Goal: Transaction & Acquisition: Purchase product/service

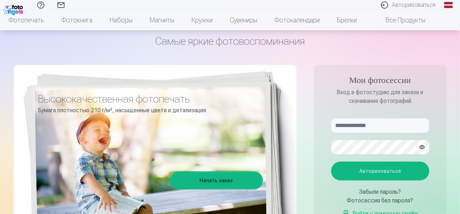
scroll to position [33, 0]
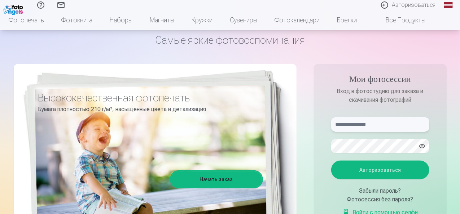
click at [385, 126] on input "text" at bounding box center [380, 124] width 98 height 14
type input "**********"
click at [404, 174] on button "Авторизоваться" at bounding box center [380, 170] width 98 height 19
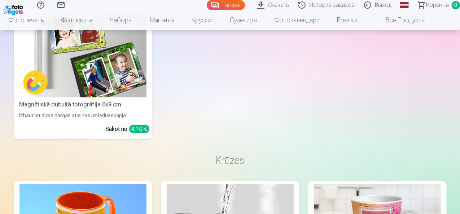
scroll to position [2977, 0]
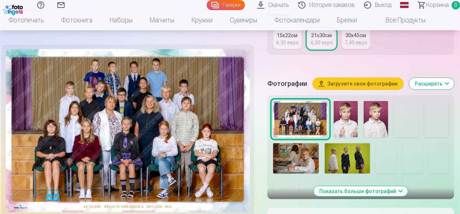
scroll to position [192, 0]
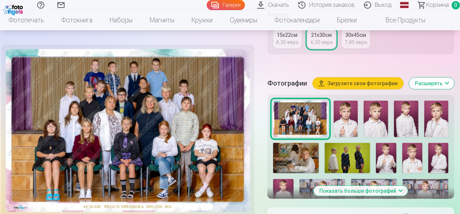
click at [408, 191] on button "Показать больше фотографий" at bounding box center [361, 191] width 94 height 10
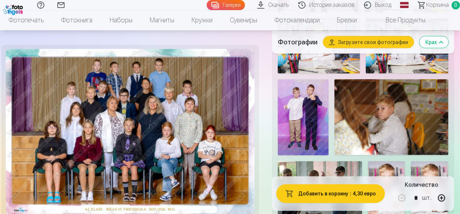
scroll to position [518, 0]
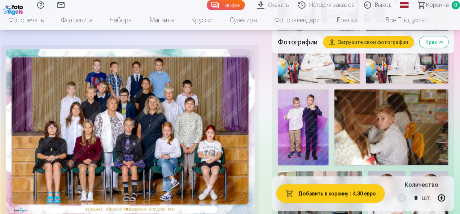
click at [406, 104] on img at bounding box center [391, 127] width 114 height 76
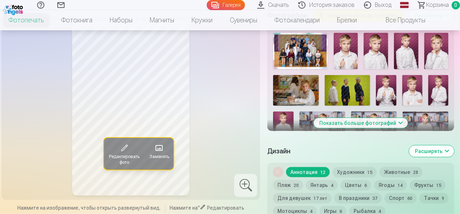
scroll to position [271, 0]
click at [404, 124] on button "Показать больше фотографий" at bounding box center [361, 123] width 94 height 10
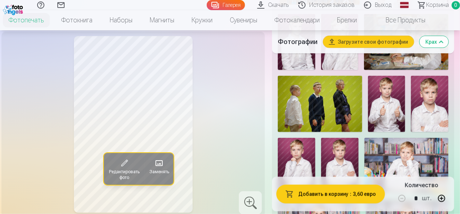
scroll to position [360, 0]
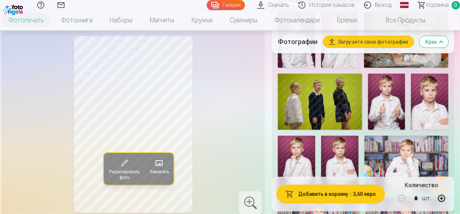
click at [348, 91] on img at bounding box center [320, 102] width 84 height 56
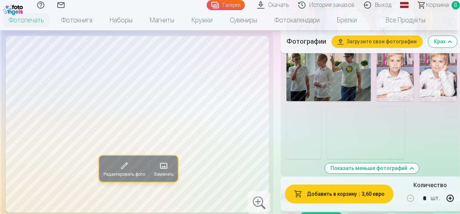
scroll to position [656, 0]
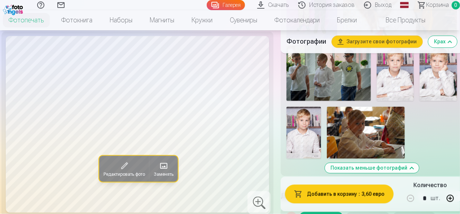
click at [311, 115] on img at bounding box center [303, 133] width 35 height 52
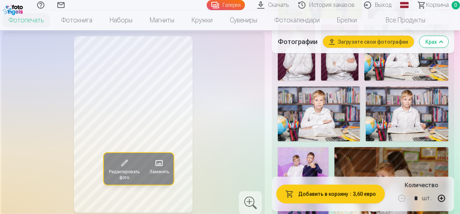
scroll to position [470, 0]
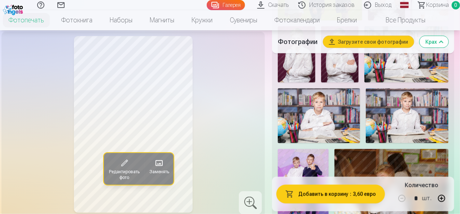
click at [419, 105] on img at bounding box center [407, 115] width 83 height 55
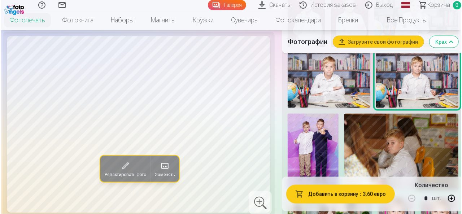
scroll to position [513, 0]
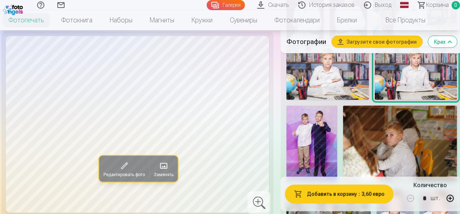
click at [350, 195] on font "Добавить в корзину" at bounding box center [332, 194] width 50 height 6
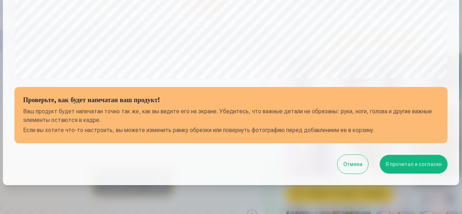
scroll to position [281, 0]
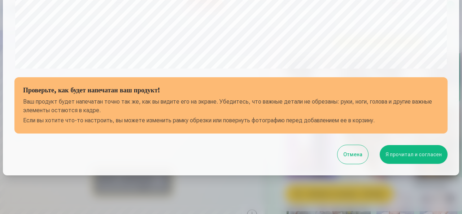
click at [418, 153] on font "Я прочитал и согласен" at bounding box center [413, 154] width 56 height 6
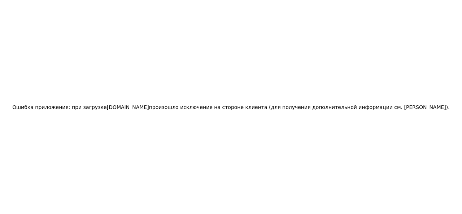
click at [146, 115] on div "Ошибка приложения: при загрузке 123foto.lv произошло исключение на стороне клие…" at bounding box center [230, 106] width 437 height 17
click at [388, 108] on font "(для получения дополнительной информации см. консоль браузера)" at bounding box center [358, 107] width 179 height 6
click at [9, 1] on div "Ошибка приложения: при загрузке 123foto.lv произошло исключение на стороне клие…" at bounding box center [231, 107] width 462 height 214
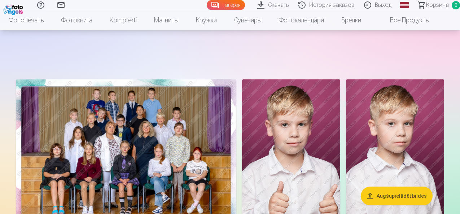
scroll to position [2977, 0]
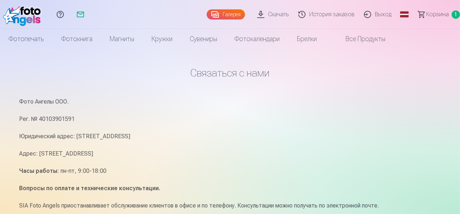
click at [385, 38] on font "Все продукты" at bounding box center [366, 39] width 40 height 8
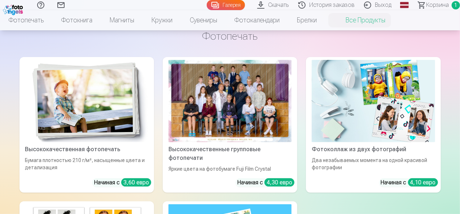
scroll to position [37, 0]
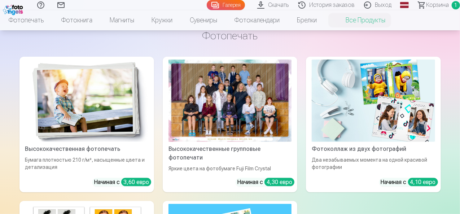
click at [237, 179] on font "Начиная с" at bounding box center [250, 182] width 26 height 7
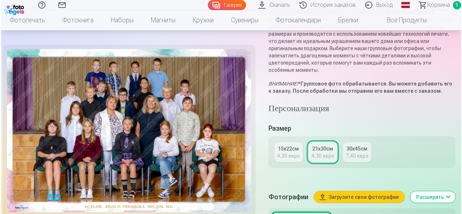
scroll to position [82, 0]
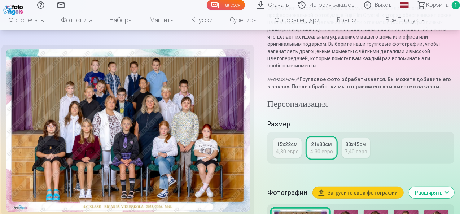
click at [389, 193] on font "Загрузите свои фотографии" at bounding box center [362, 193] width 70 height 6
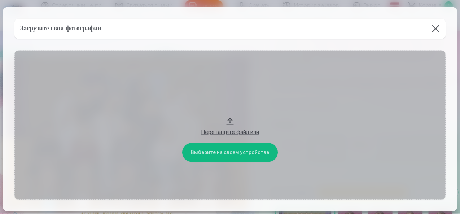
scroll to position [0, 0]
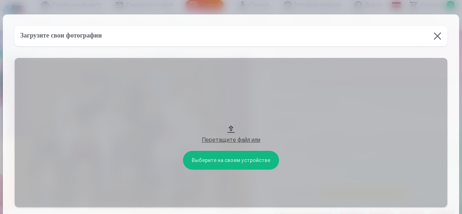
click at [435, 42] on button at bounding box center [437, 36] width 20 height 20
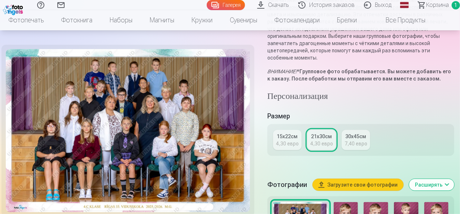
scroll to position [90, 0]
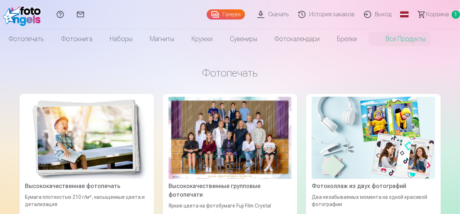
click at [190, 147] on div at bounding box center [229, 138] width 123 height 82
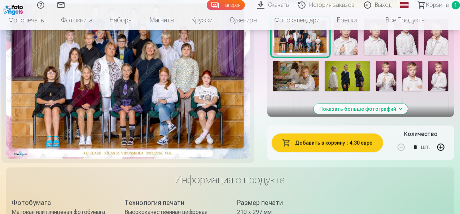
scroll to position [274, 0]
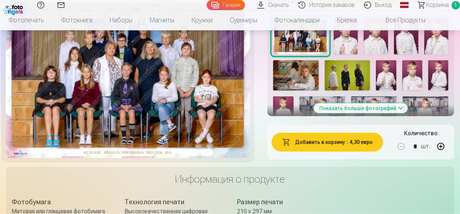
click at [390, 110] on font "Показать больше фотографий" at bounding box center [358, 108] width 77 height 6
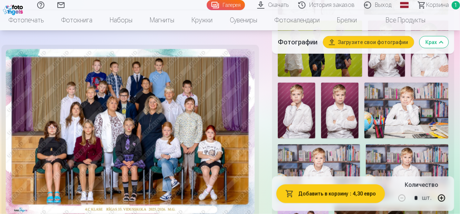
scroll to position [424, 0]
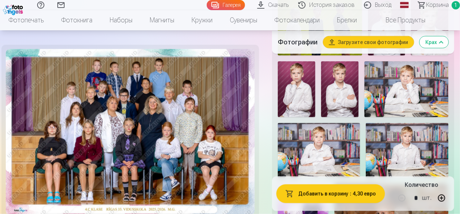
click at [418, 136] on img at bounding box center [407, 150] width 83 height 55
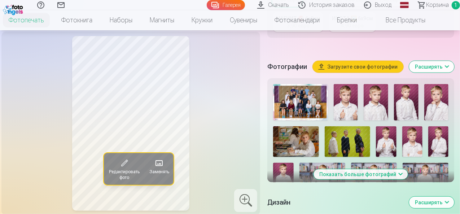
scroll to position [222, 0]
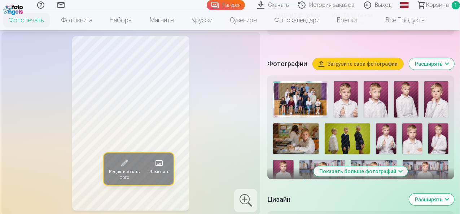
click at [390, 174] on font "Показать больше фотографий" at bounding box center [358, 171] width 77 height 6
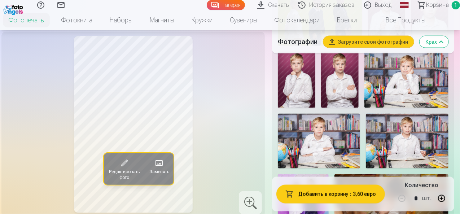
scroll to position [450, 0]
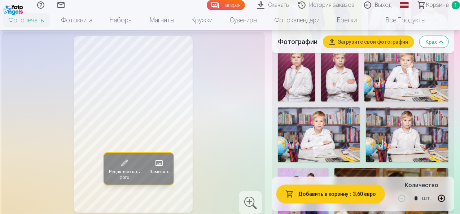
click at [420, 120] on img at bounding box center [407, 134] width 83 height 55
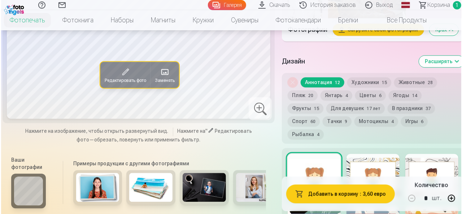
scroll to position [793, 0]
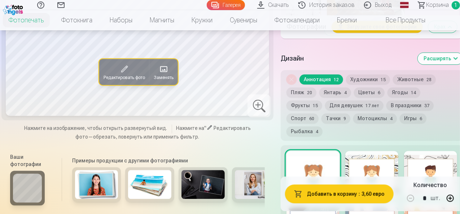
click at [349, 194] on font "Добавить в корзину" at bounding box center [332, 194] width 50 height 6
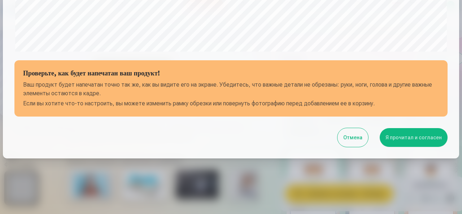
scroll to position [300, 0]
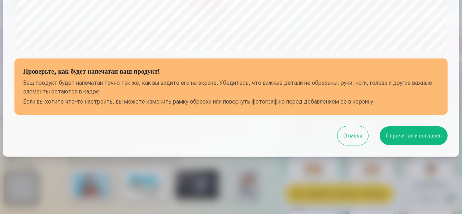
click at [412, 134] on font "Я прочитал и согласен" at bounding box center [413, 136] width 56 height 6
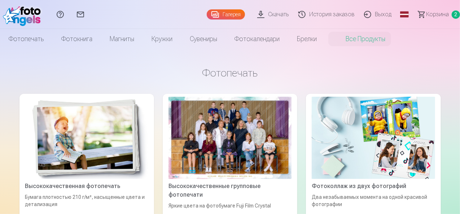
click at [168, 124] on div at bounding box center [229, 138] width 123 height 82
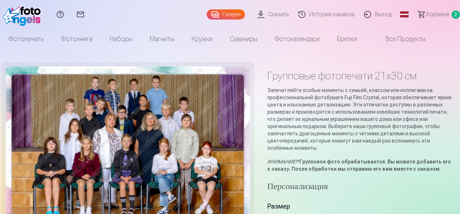
click at [268, 18] on font "Скачать" at bounding box center [278, 14] width 21 height 7
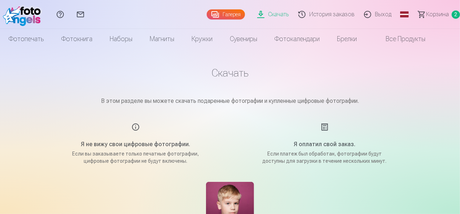
click at [223, 15] on font "Галерея" at bounding box center [232, 15] width 18 height 6
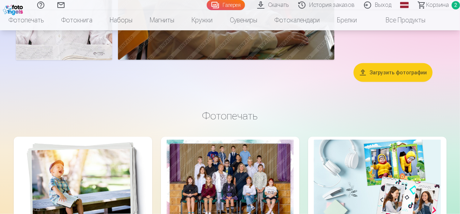
scroll to position [1710, 0]
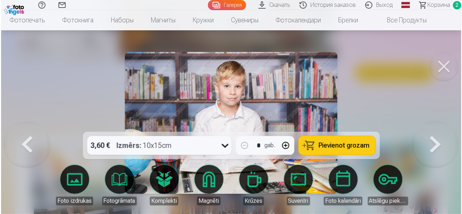
scroll to position [1716, 0]
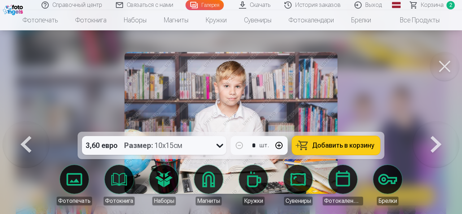
click at [359, 146] on font "Добавить в корзину" at bounding box center [343, 145] width 62 height 8
click at [439, 6] on font "Корзина" at bounding box center [432, 4] width 23 height 7
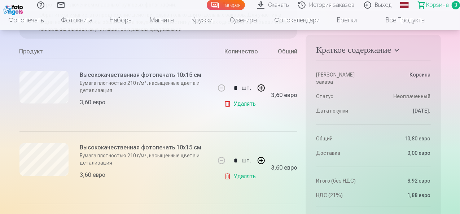
scroll to position [147, 0]
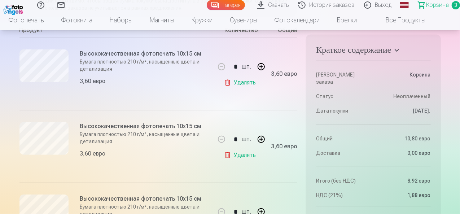
click at [231, 162] on link "Удалять" at bounding box center [241, 155] width 35 height 14
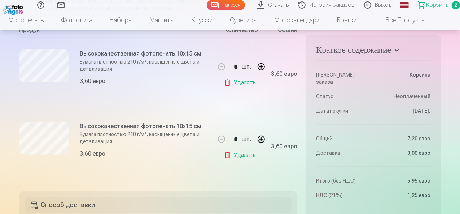
click at [230, 162] on link "Удалять" at bounding box center [241, 155] width 35 height 14
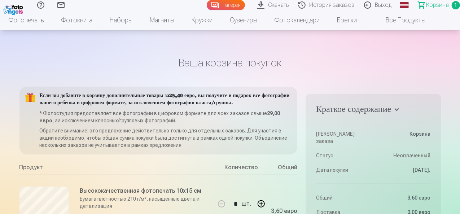
scroll to position [0, 0]
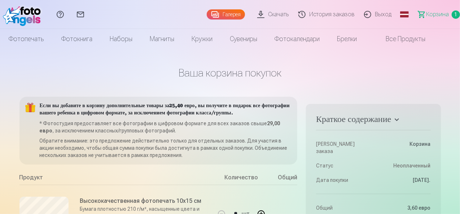
click at [223, 12] on font "Галерея" at bounding box center [232, 15] width 18 height 6
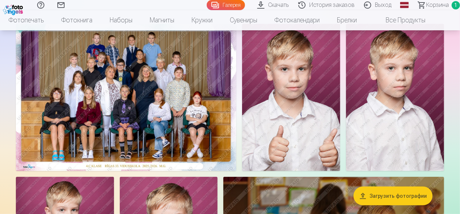
scroll to position [57, 0]
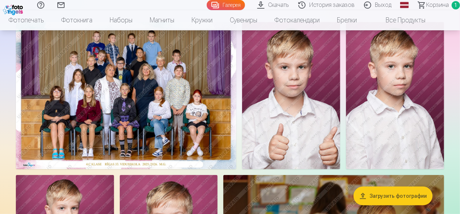
click at [236, 144] on img at bounding box center [126, 95] width 220 height 147
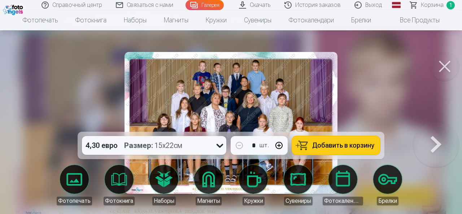
click at [345, 150] on button "Добавить в корзину" at bounding box center [336, 145] width 88 height 19
click at [442, 66] on button at bounding box center [444, 66] width 29 height 29
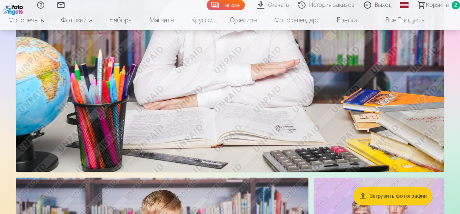
scroll to position [805, 0]
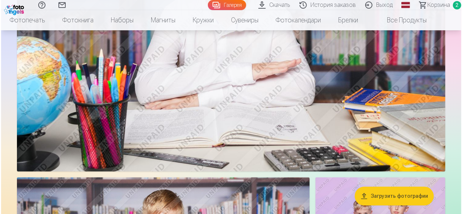
scroll to position [808, 0]
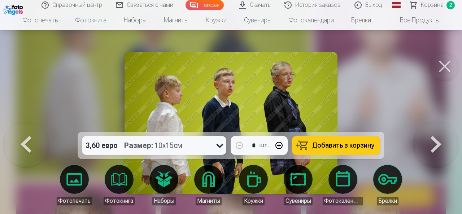
click at [346, 148] on font "Добавить в корзину" at bounding box center [343, 145] width 62 height 8
click at [428, 4] on font "Корзина" at bounding box center [432, 4] width 23 height 7
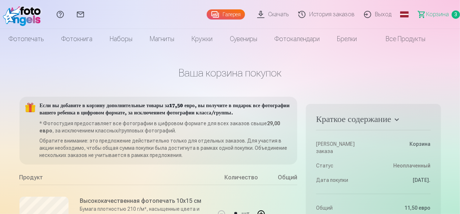
click at [223, 15] on font "Галерея" at bounding box center [232, 15] width 18 height 6
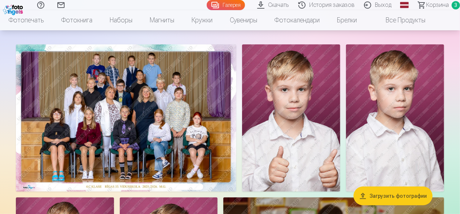
scroll to position [33, 0]
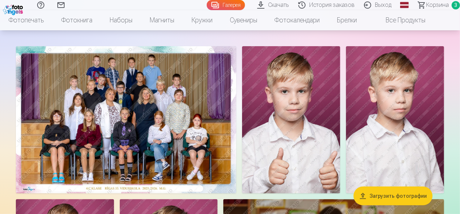
click at [365, 27] on link "Брелки" at bounding box center [346, 20] width 37 height 20
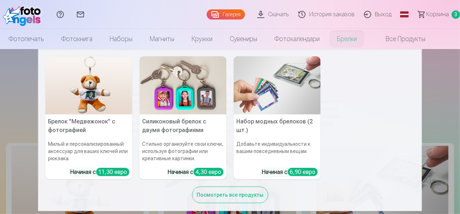
click at [223, 15] on font "Галерея" at bounding box center [232, 15] width 18 height 6
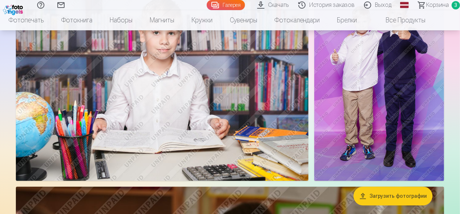
scroll to position [972, 0]
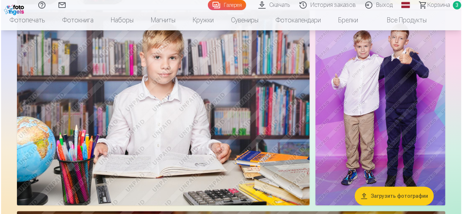
scroll to position [975, 0]
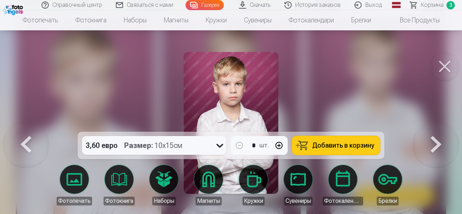
click at [351, 145] on font "Добавить в корзину" at bounding box center [343, 145] width 62 height 8
click at [166, 185] on link "Наборы" at bounding box center [164, 185] width 40 height 40
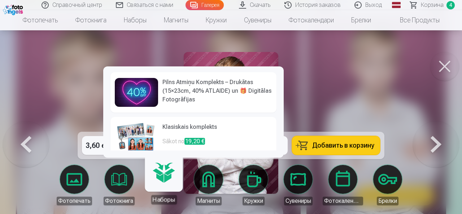
click at [348, 74] on div at bounding box center [231, 107] width 462 height 214
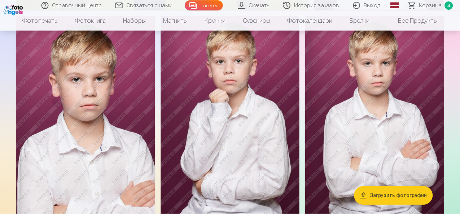
scroll to position [972, 0]
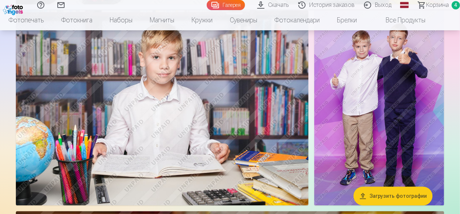
click at [427, 5] on font "Корзина" at bounding box center [437, 4] width 23 height 7
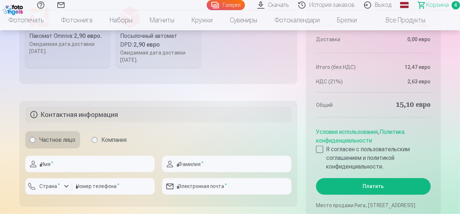
scroll to position [517, 0]
click at [69, 62] on label "Пакомат Omniva : 2,90 евро. Ожидаемая дата доставки 25.10.2025." at bounding box center [67, 34] width 85 height 65
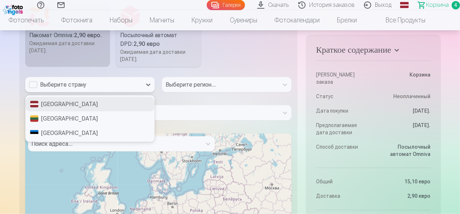
click at [54, 107] on font "Латвия" at bounding box center [69, 104] width 57 height 7
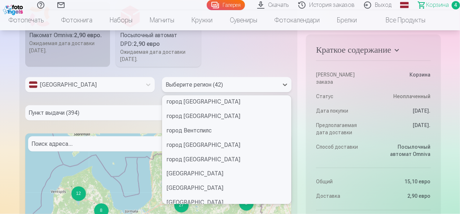
scroll to position [107, 0]
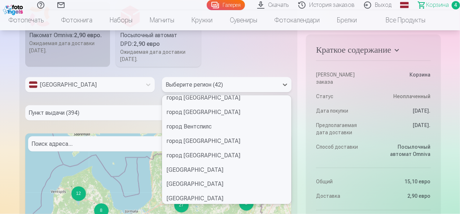
click at [188, 144] on font "город Рига" at bounding box center [204, 140] width 74 height 7
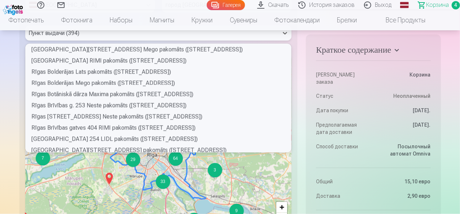
scroll to position [2150, 0]
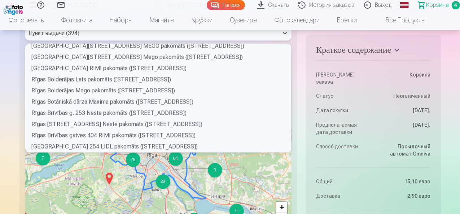
click at [96, 85] on div "Rīgas Bolderājas Lats pakomāts (Lemešu iela 20)" at bounding box center [159, 79] width 267 height 11
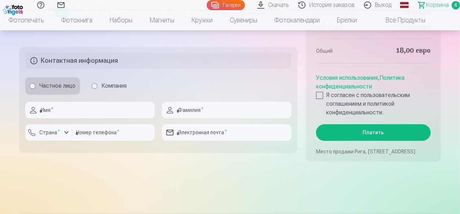
scroll to position [820, 0]
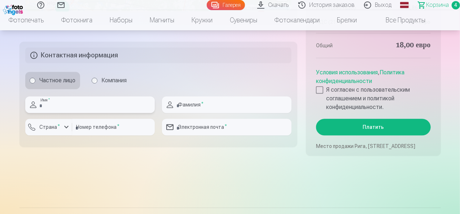
click at [71, 113] on input "text" at bounding box center [89, 104] width 129 height 17
click at [84, 113] on input "text" at bounding box center [89, 104] width 129 height 17
type input "****"
click at [223, 113] on input "text" at bounding box center [226, 104] width 129 height 17
type input "**********"
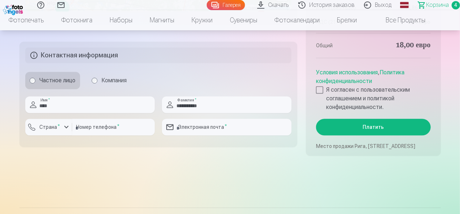
type input "****"
type input "**********"
type input "********"
type input "**********"
click at [129, 133] on input "********" at bounding box center [113, 127] width 83 height 17
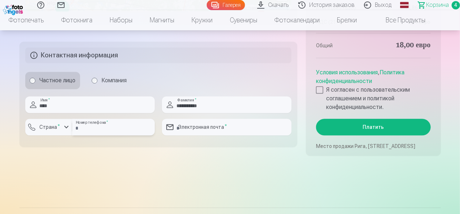
type input "********"
click at [238, 134] on input "email" at bounding box center [226, 127] width 129 height 17
type input "**********"
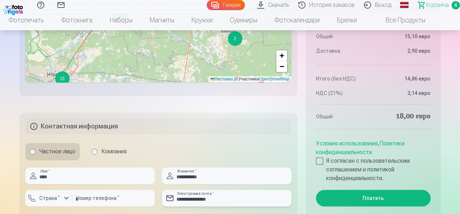
scroll to position [760, 0]
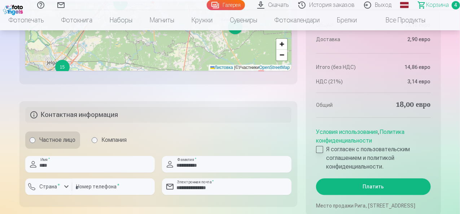
click at [320, 154] on label "Я согласен с пользовательским соглашением и политикой конфиденциальности." at bounding box center [373, 158] width 114 height 26
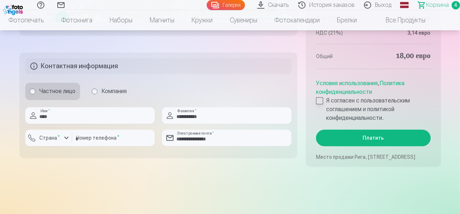
scroll to position [824, 0]
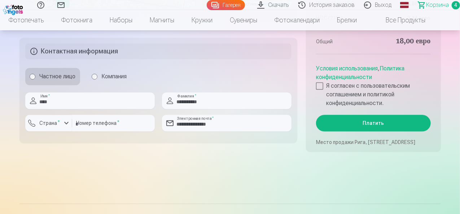
click at [402, 126] on button "Платить" at bounding box center [373, 123] width 114 height 17
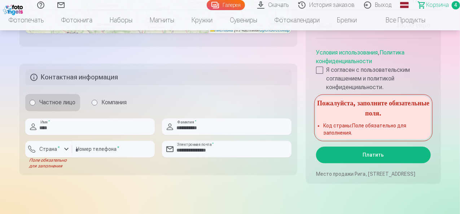
scroll to position [798, 0]
click at [59, 150] on font "*" at bounding box center [59, 147] width 2 height 5
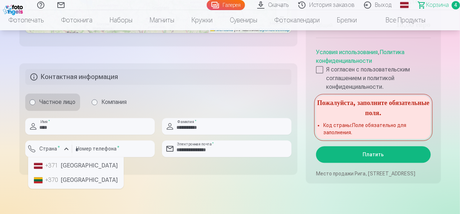
click at [76, 180] on li "+370 Литва" at bounding box center [76, 180] width 90 height 14
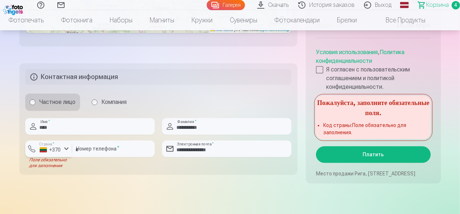
click at [70, 153] on div "button" at bounding box center [66, 148] width 9 height 9
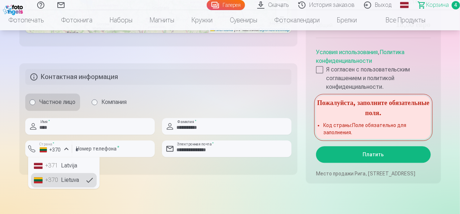
click at [76, 173] on li "+371 Latvija" at bounding box center [64, 165] width 66 height 14
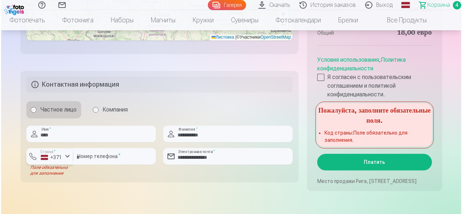
scroll to position [827, 0]
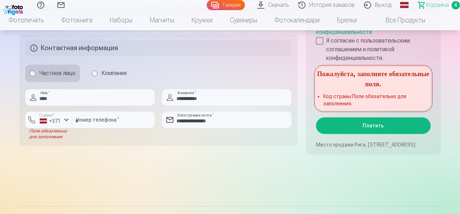
click at [399, 125] on button "Платить" at bounding box center [373, 125] width 114 height 17
